Goal: Find specific page/section: Find specific page/section

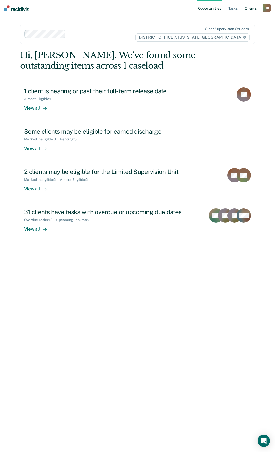
click at [248, 8] on link "Client s" at bounding box center [251, 8] width 14 height 16
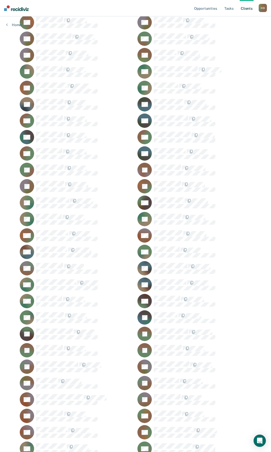
scroll to position [159, 0]
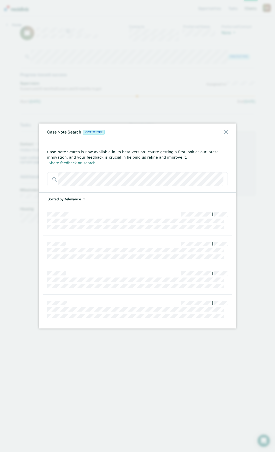
click at [225, 135] on div "Case Note Search Prototype" at bounding box center [137, 133] width 197 height 18
click at [227, 133] on icon at bounding box center [226, 132] width 4 height 4
